Goal: Task Accomplishment & Management: Manage account settings

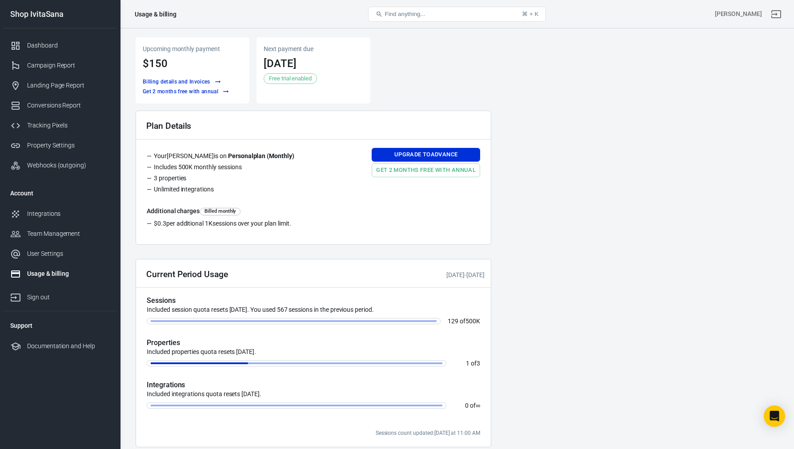
scroll to position [172, 0]
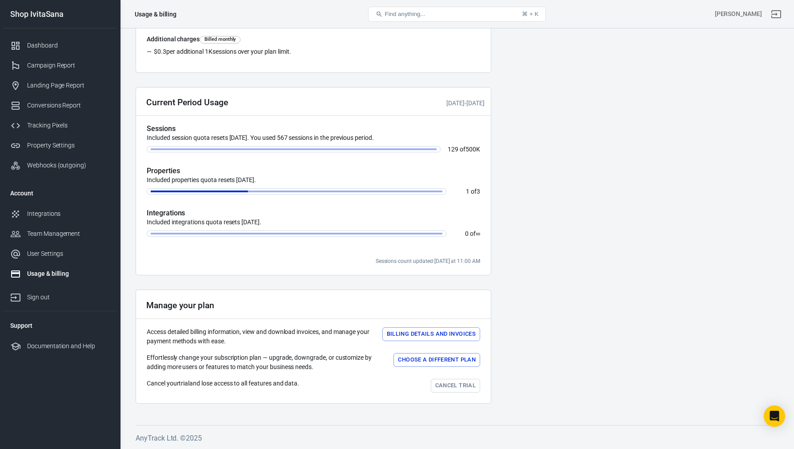
click at [453, 380] on link "Cancel trial" at bounding box center [455, 386] width 49 height 14
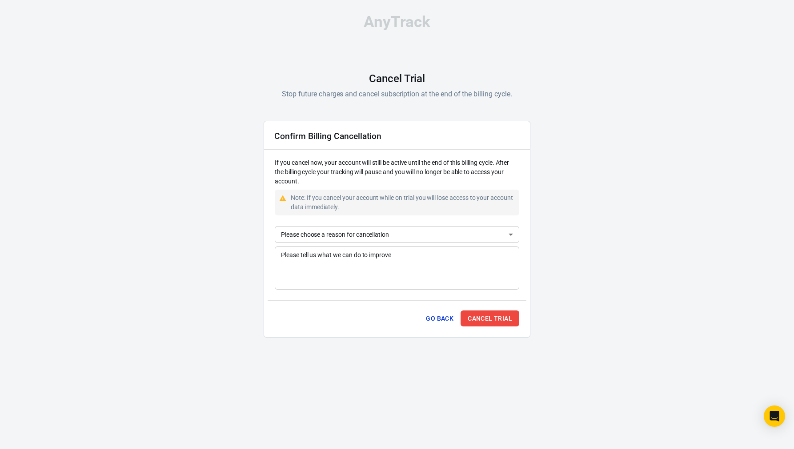
click at [437, 237] on body "AnyTrack Cancel Trial Stop future charges and cancel subscription at the end of…" at bounding box center [397, 179] width 794 height 359
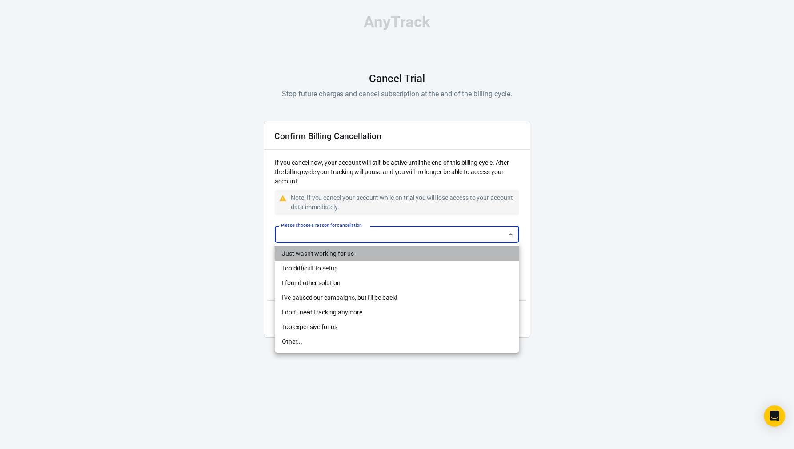
click at [398, 250] on li "Just wasn't working for us" at bounding box center [397, 254] width 245 height 15
type input "not-working"
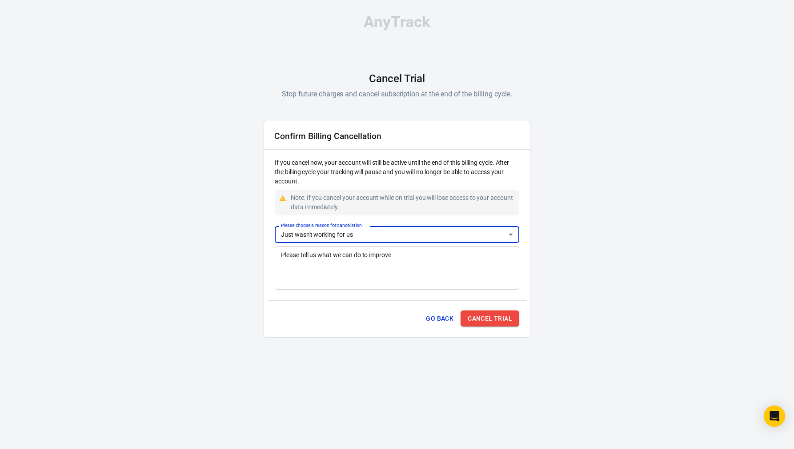
click at [514, 315] on button "Cancel Trial" at bounding box center [490, 319] width 59 height 16
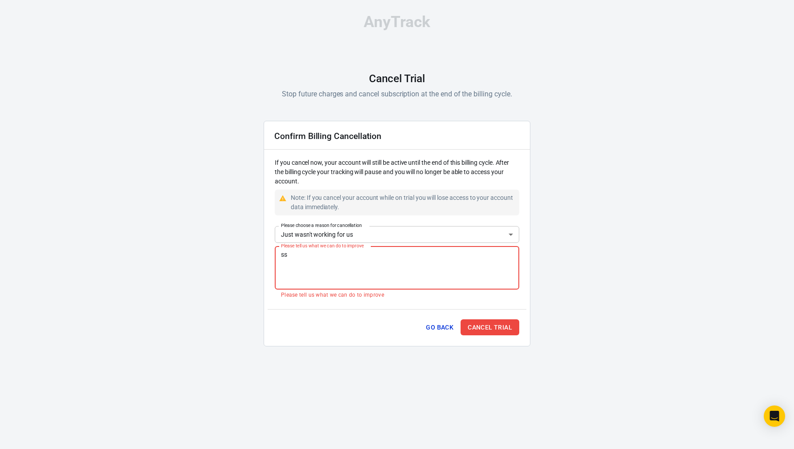
drag, startPoint x: 375, startPoint y: 273, endPoint x: 279, endPoint y: 258, distance: 97.6
click at [281, 258] on textarea "ss" at bounding box center [397, 268] width 232 height 36
click at [491, 327] on button "Cancel Trial" at bounding box center [490, 328] width 59 height 16
click at [356, 254] on textarea ":)" at bounding box center [397, 268] width 232 height 36
drag, startPoint x: 356, startPoint y: 254, endPoint x: 274, endPoint y: 248, distance: 82.0
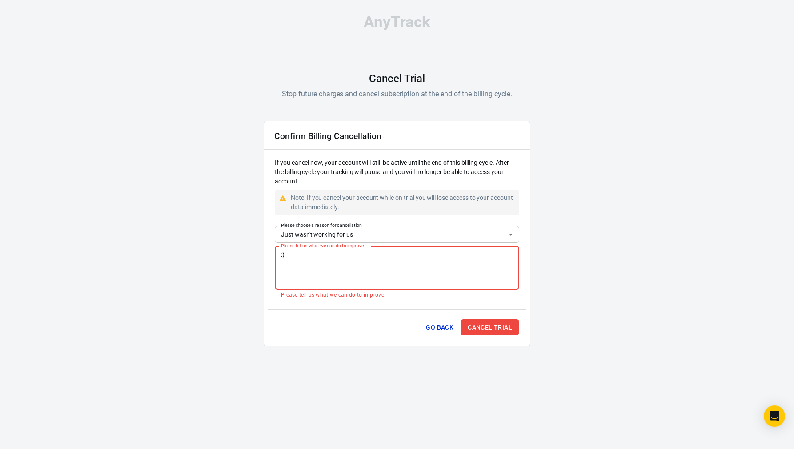
click at [281, 250] on textarea ":)" at bounding box center [397, 268] width 232 height 36
paste textarea "Once upon a time, a fox was roaming in search of water. The fox was very thirst…"
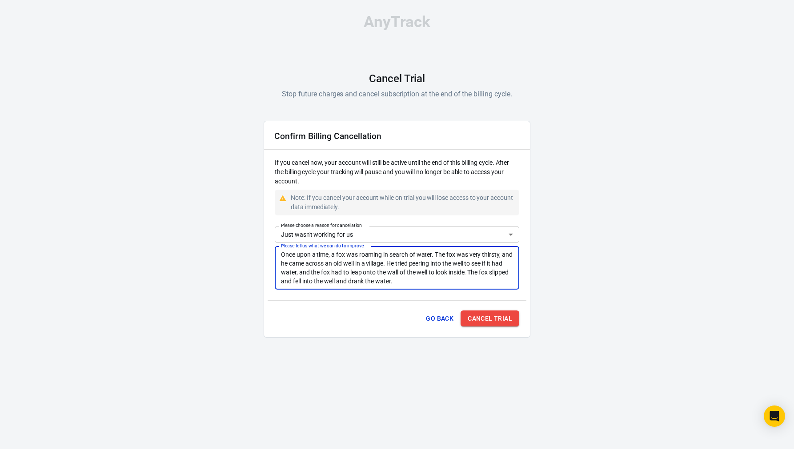
type textarea "Once upon a time, a fox was roaming in search of water. The fox was very thirst…"
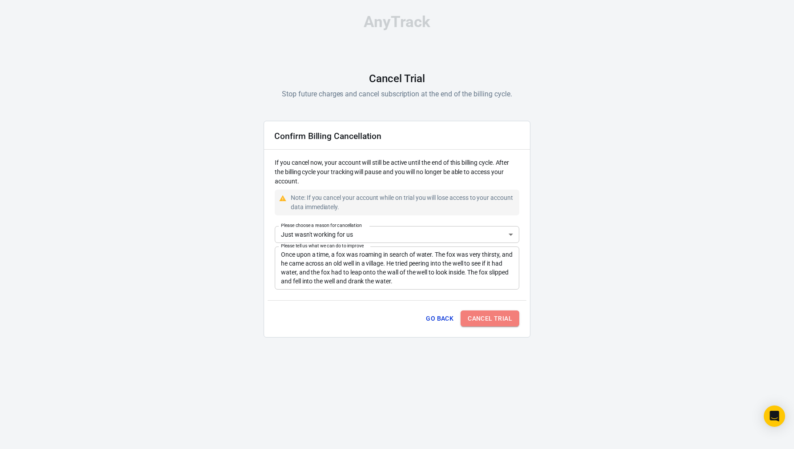
click at [495, 314] on button "Cancel Trial" at bounding box center [490, 319] width 59 height 16
